Goal: Information Seeking & Learning: Learn about a topic

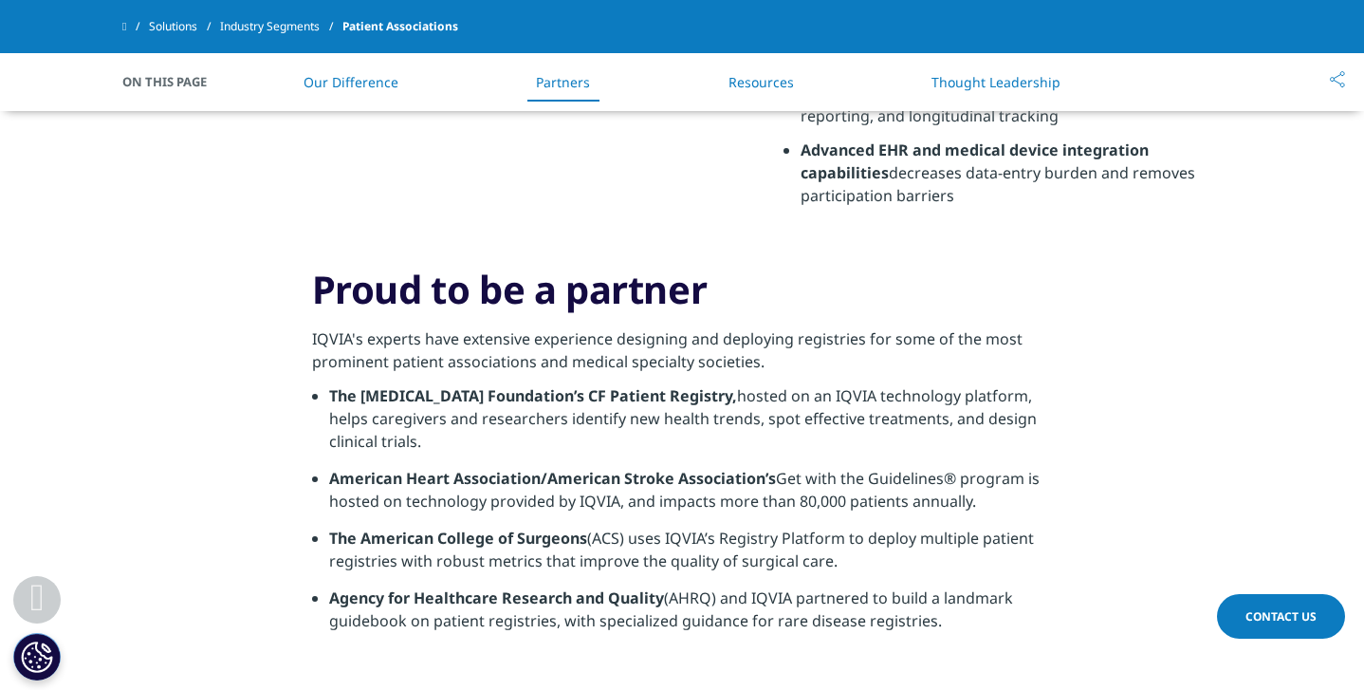
scroll to position [1111, 0]
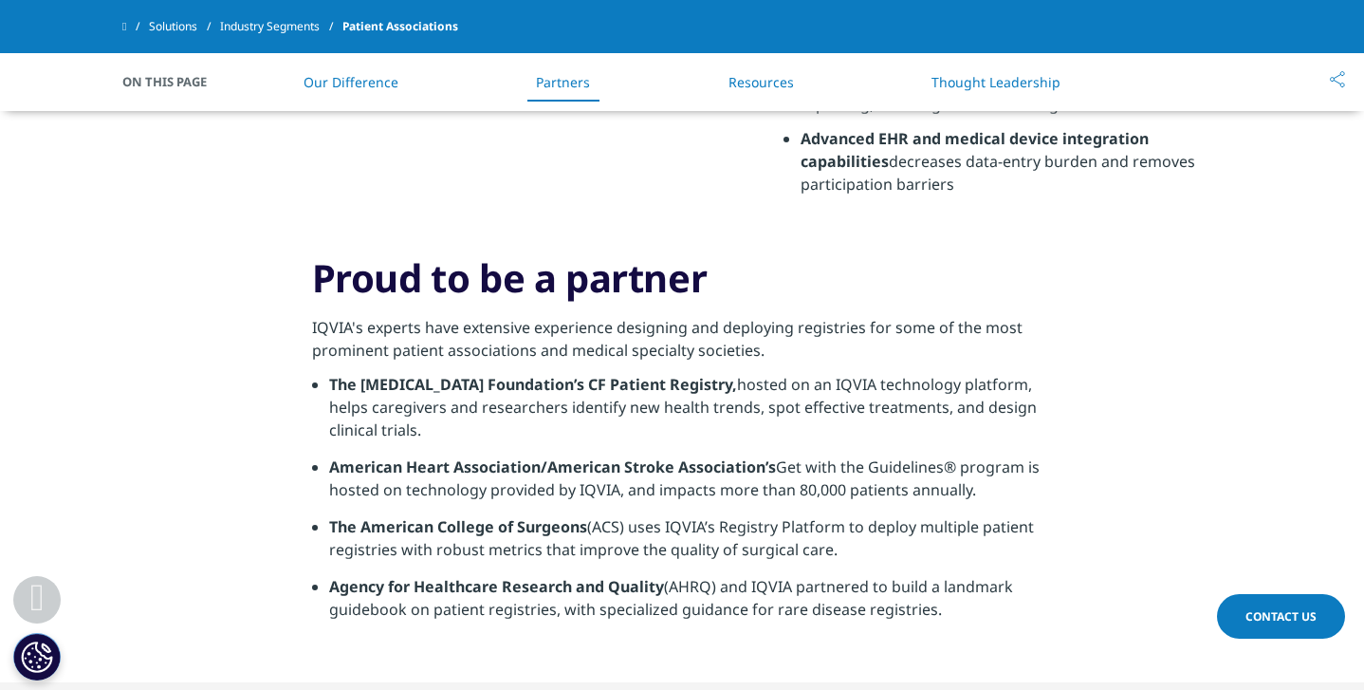
click at [582, 355] on p "IQVIA's experts have extensive experience designing and deploying registries fo…" at bounding box center [682, 344] width 741 height 57
click at [648, 473] on strong "American Heart Association/American Stroke Association’s" at bounding box center [552, 466] width 447 height 21
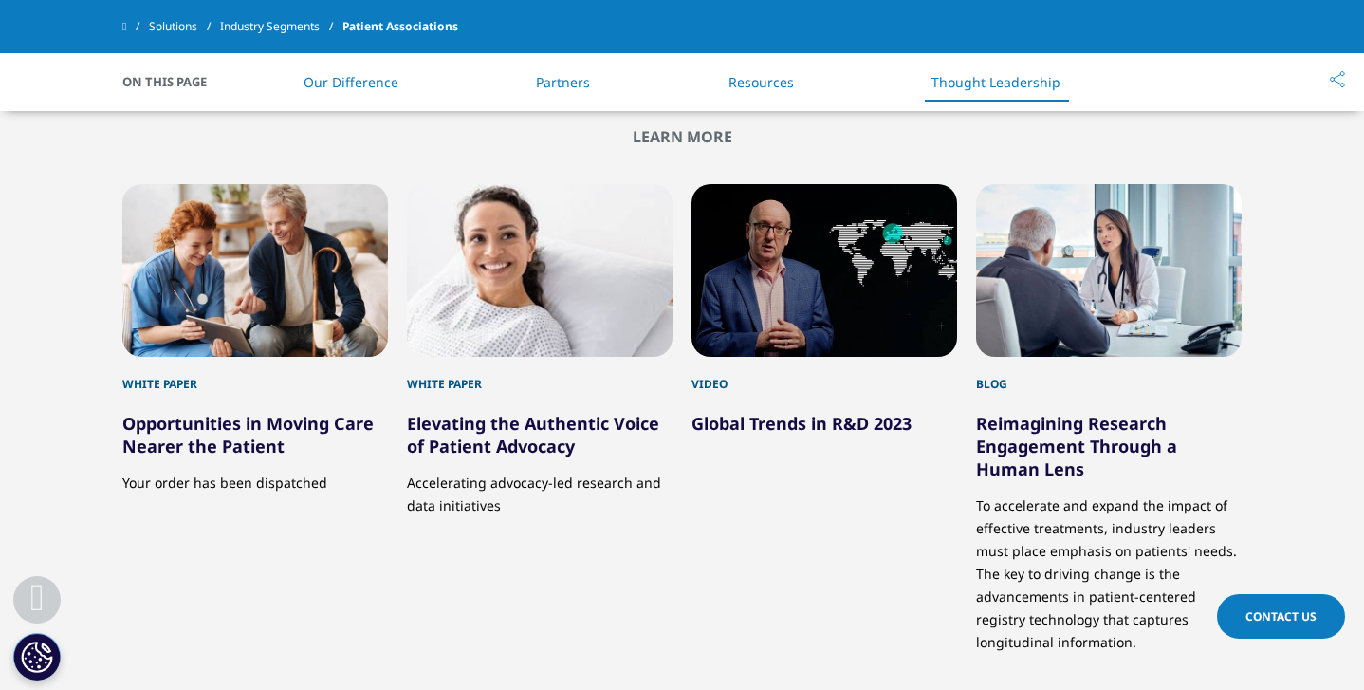
scroll to position [4386, 0]
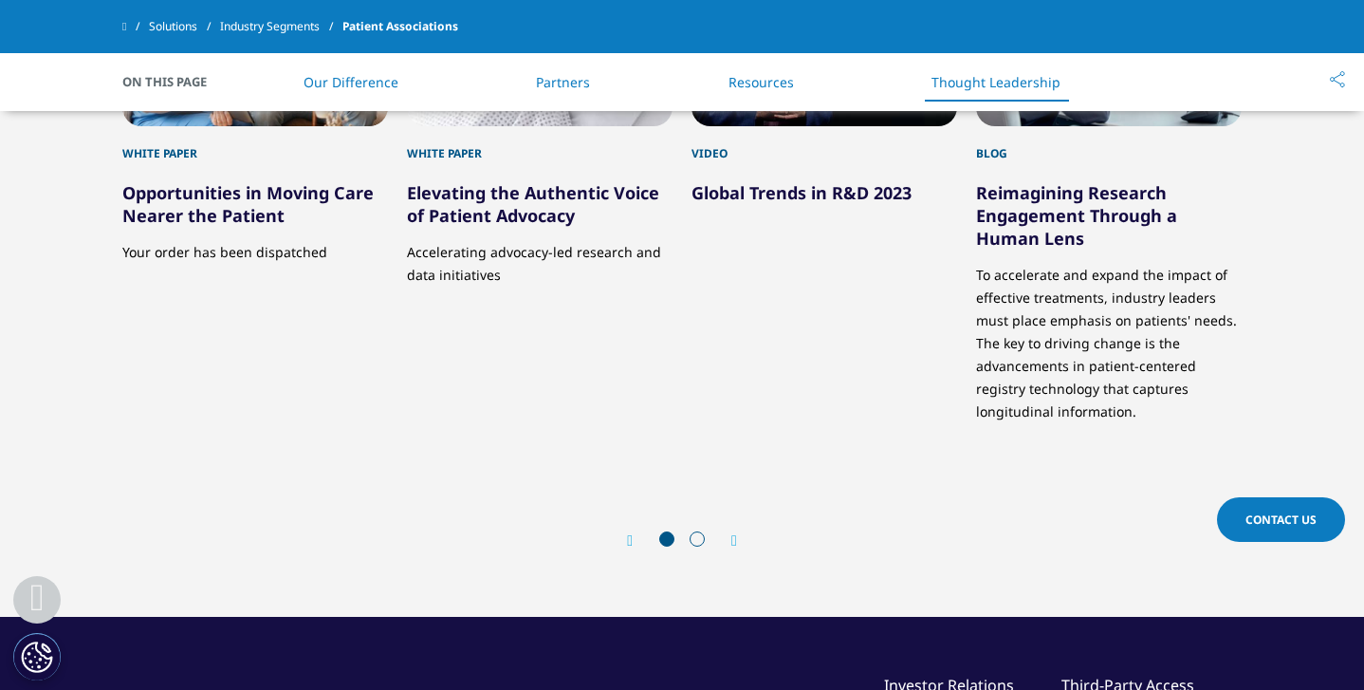
click at [737, 533] on icon "Next slide" at bounding box center [734, 540] width 6 height 15
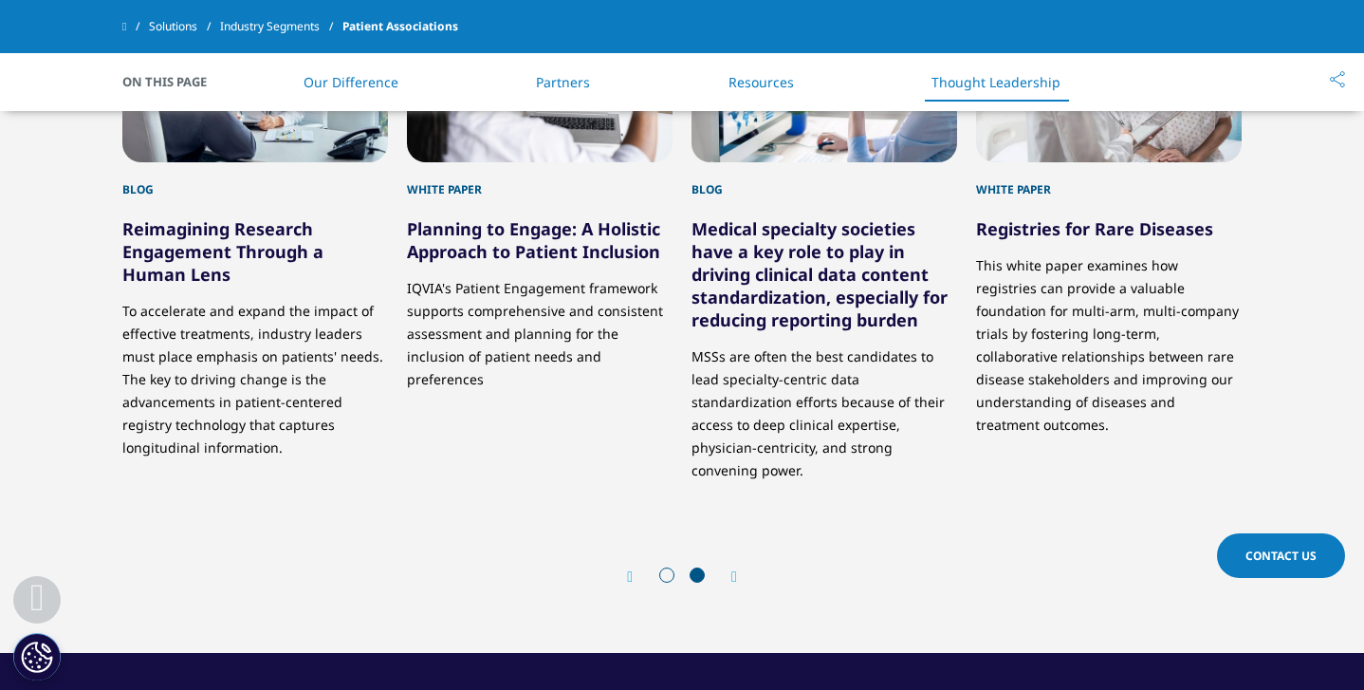
scroll to position [4327, 0]
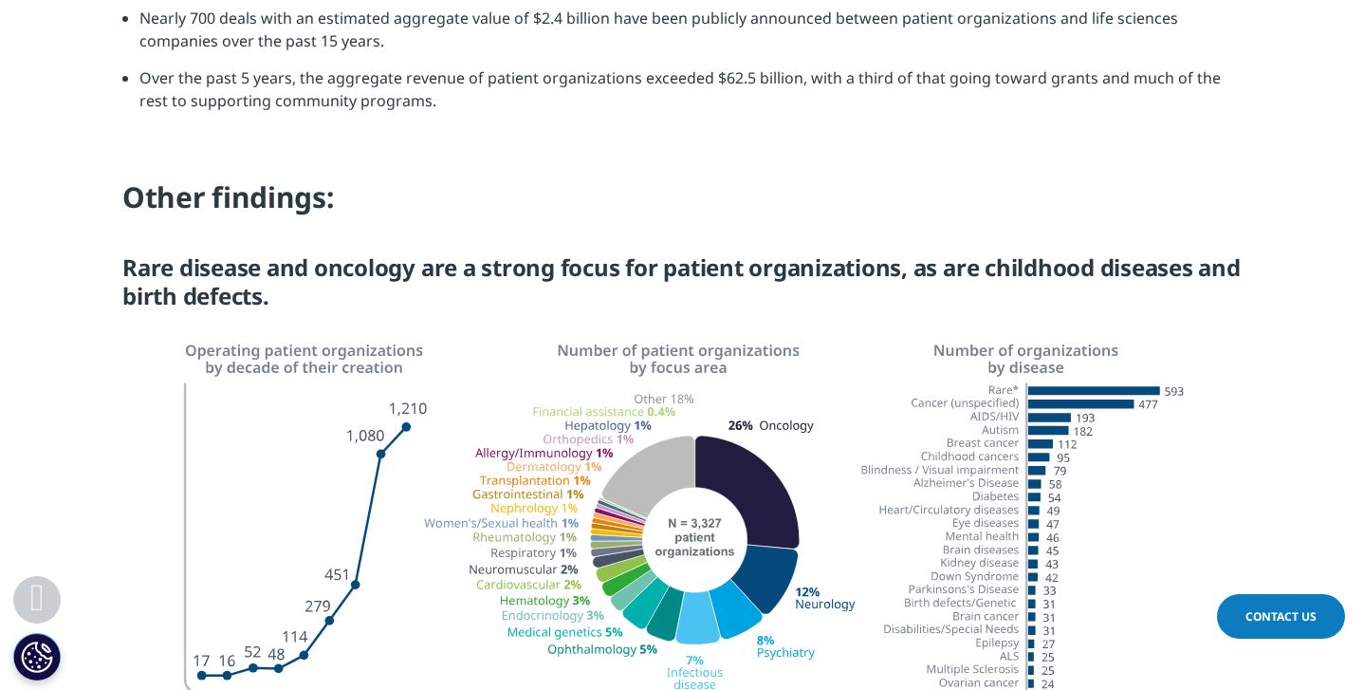
scroll to position [1866, 0]
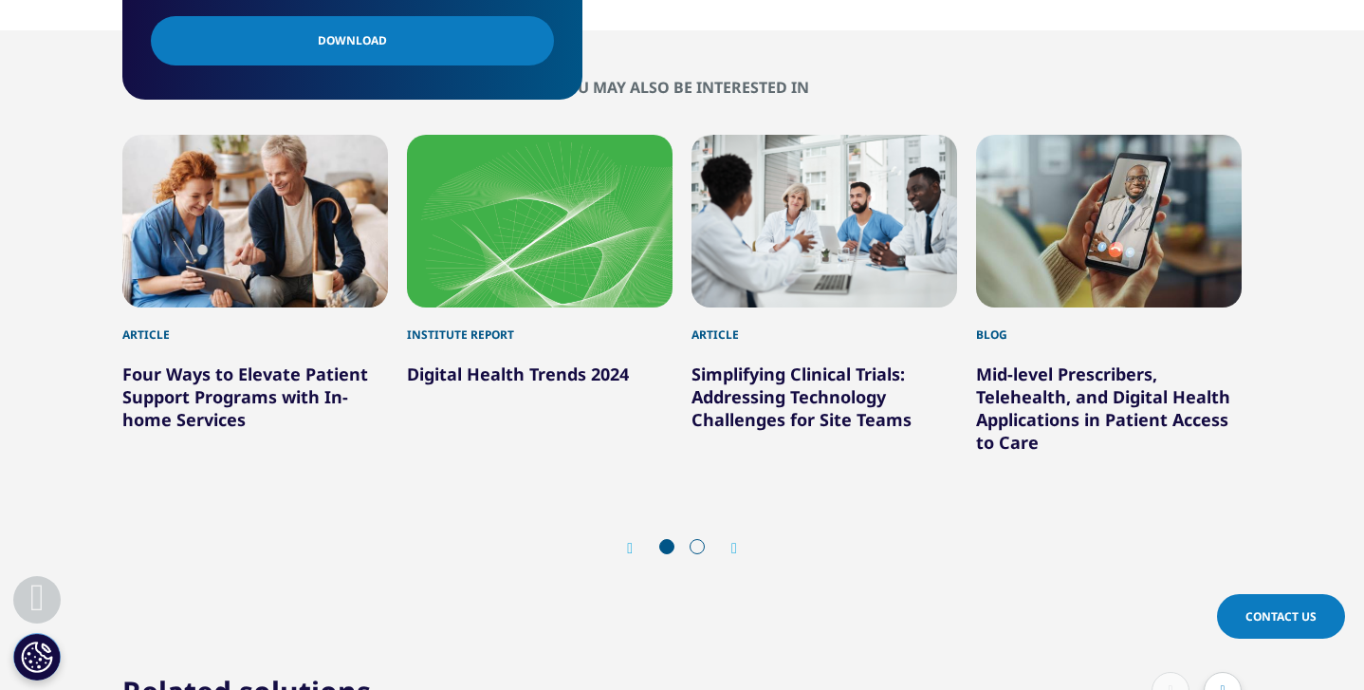
scroll to position [1695, 0]
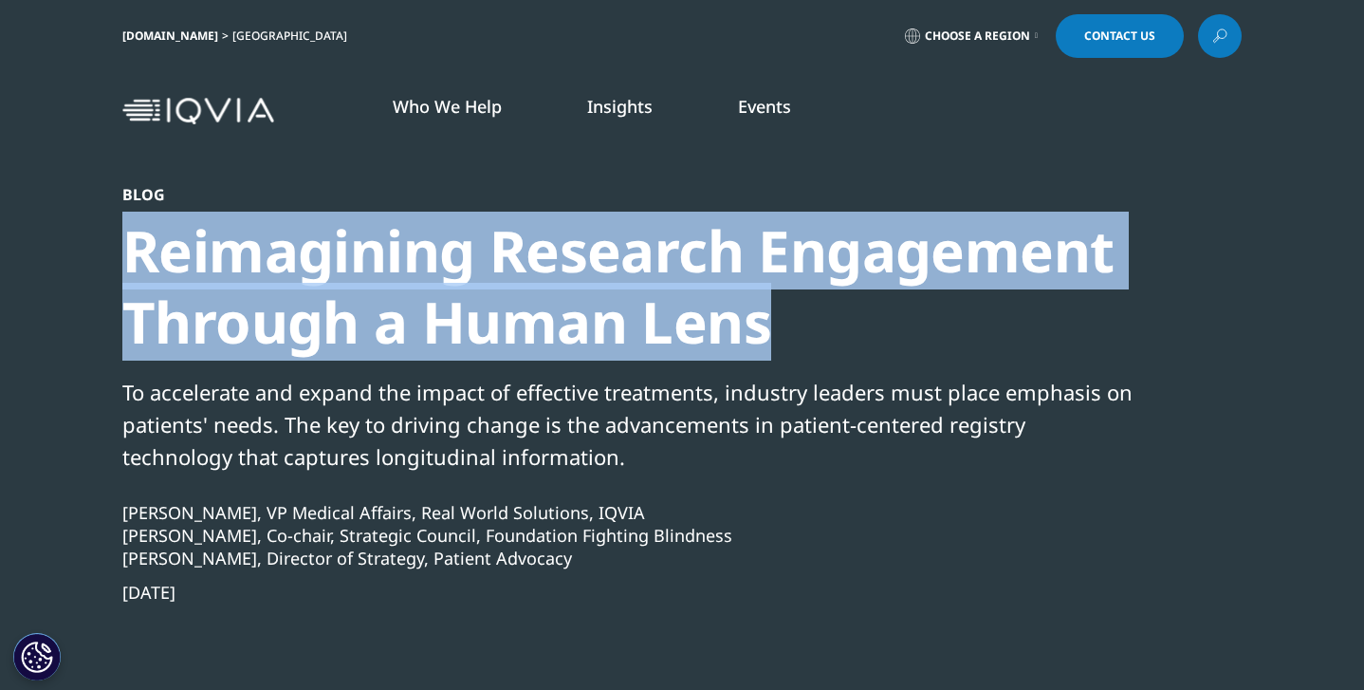
drag, startPoint x: 120, startPoint y: 245, endPoint x: 787, endPoint y: 307, distance: 669.7
click at [787, 307] on section "Blog Reimagining Research Engagement Through a Human Lens To accelerate and exp…" at bounding box center [682, 421] width 1364 height 843
copy div "Reimagining Research Engagement Through a Human Lens"
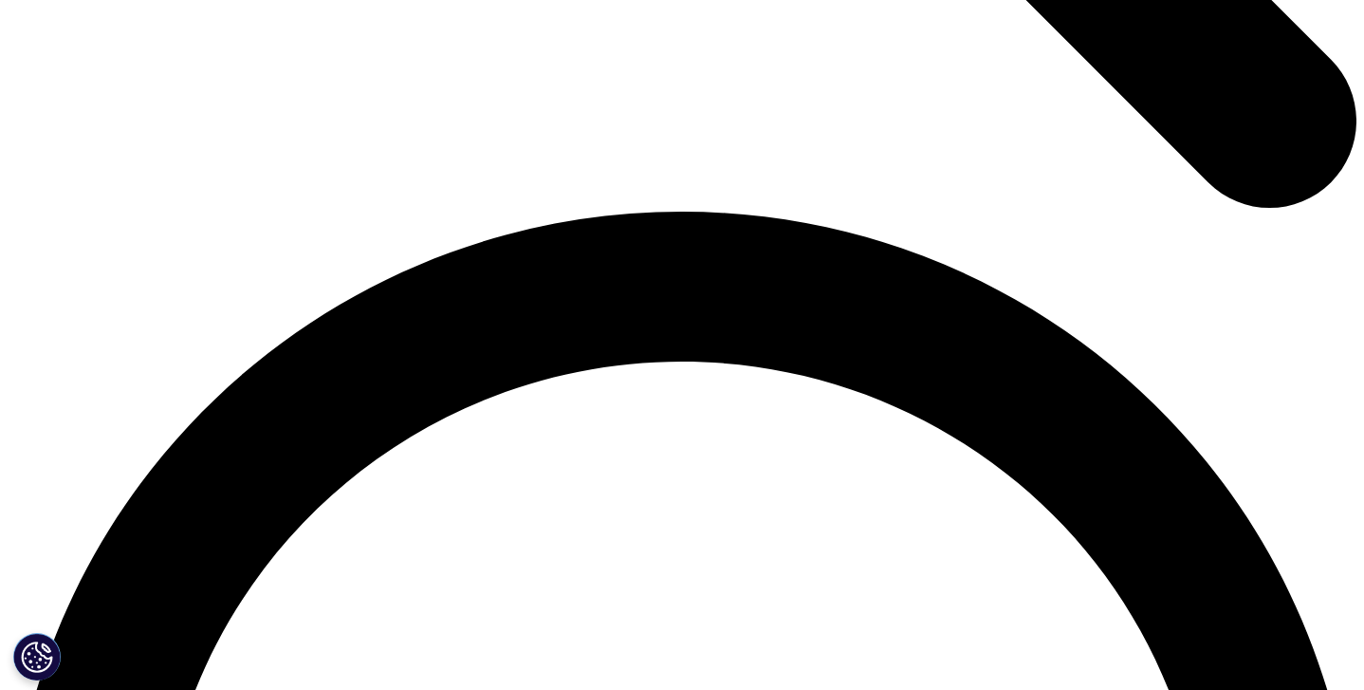
scroll to position [2611, 0]
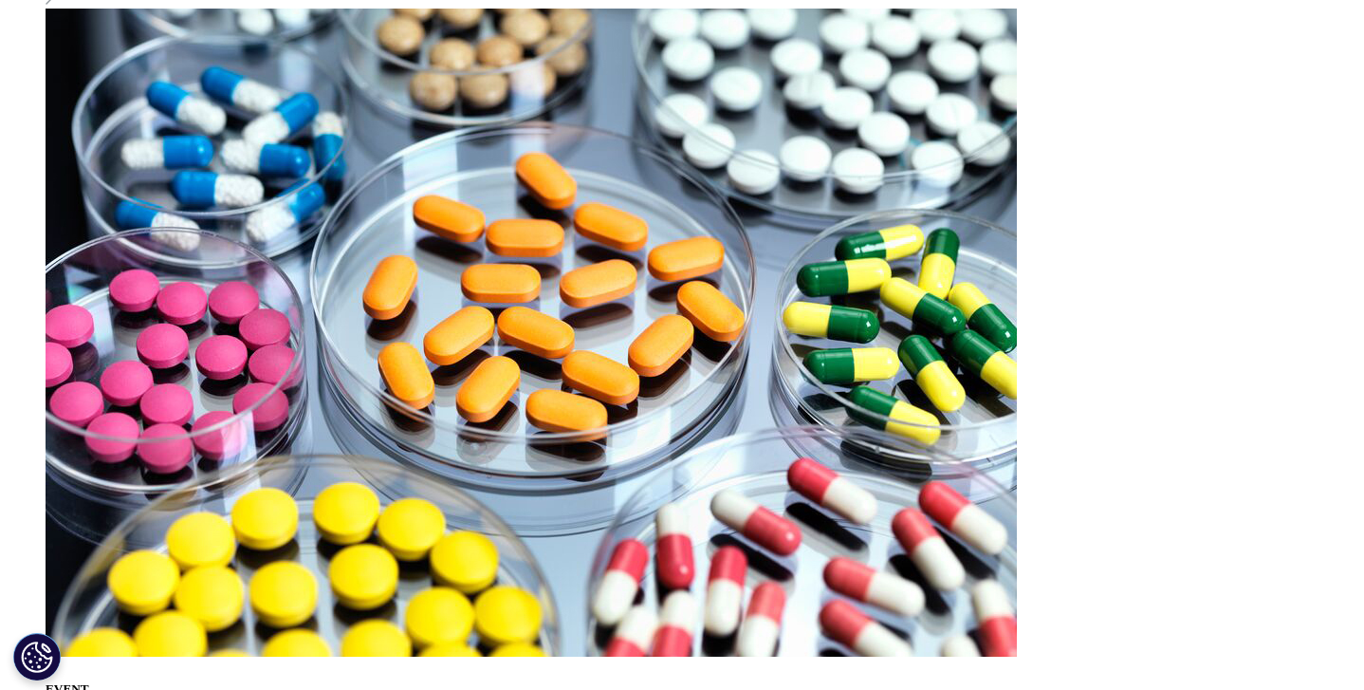
drag, startPoint x: 391, startPoint y: 542, endPoint x: 309, endPoint y: 500, distance: 91.6
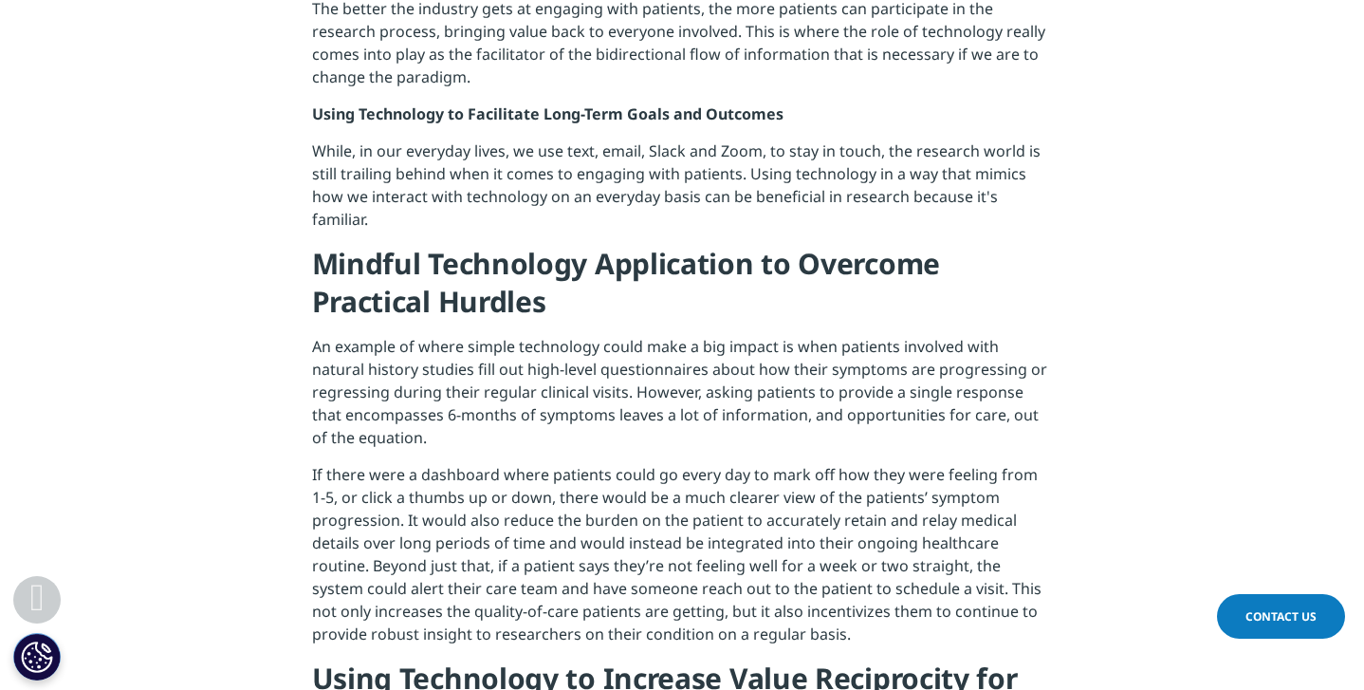
scroll to position [1655, 0]
